Goal: Task Accomplishment & Management: Use online tool/utility

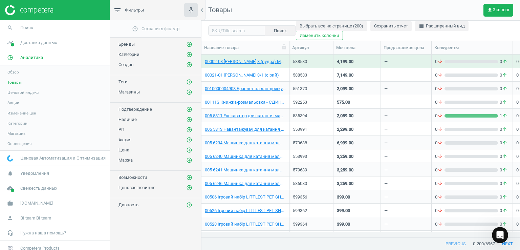
scroll to position [172, 314]
click at [49, 46] on link "timeline Доставка данных" at bounding box center [55, 42] width 110 height 15
click at [23, 96] on span "Магазины" at bounding box center [16, 98] width 19 height 5
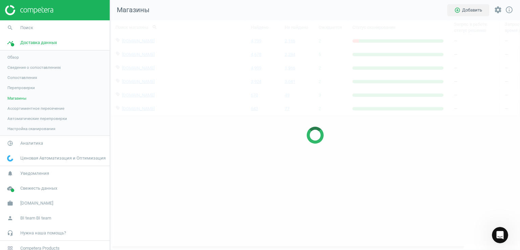
scroll to position [240, 420]
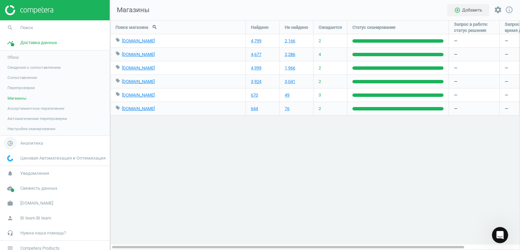
click at [29, 145] on span "Аналитика" at bounding box center [31, 143] width 23 height 6
click at [17, 81] on span "Товары" at bounding box center [14, 82] width 14 height 5
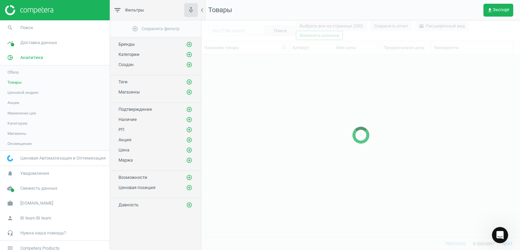
scroll to position [172, 314]
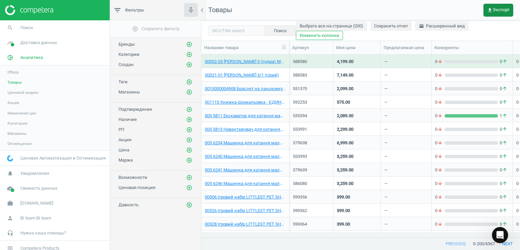
click at [496, 9] on span "get_app Экспорт" at bounding box center [498, 9] width 22 height 5
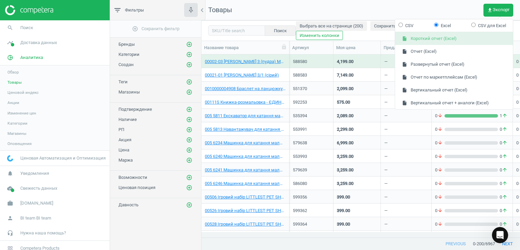
click at [437, 38] on button "insert_drive_file Короткий отчет (Excel)" at bounding box center [454, 38] width 118 height 13
